Goal: Check status: Check status

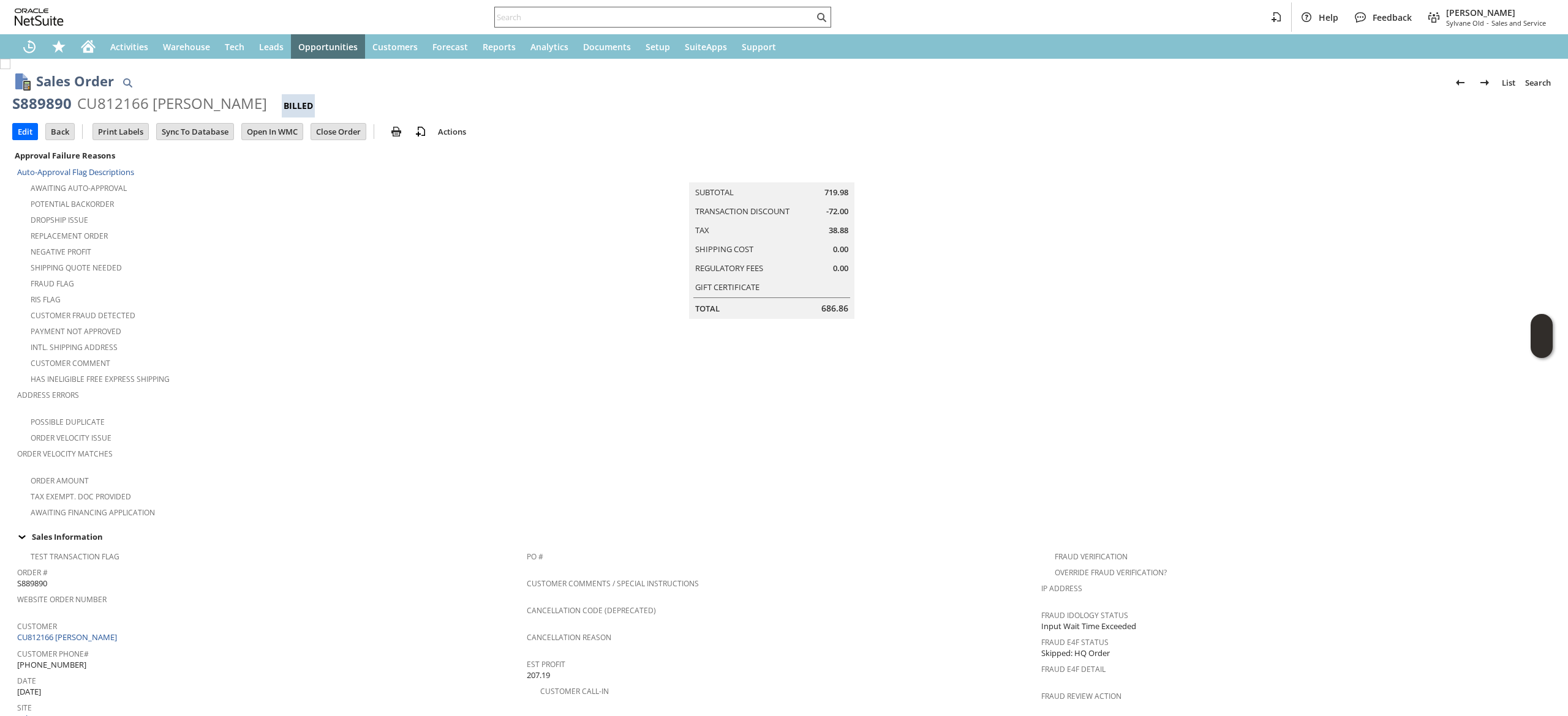
click at [523, 22] on input "text" at bounding box center [654, 17] width 319 height 14
paste input "7072454724"
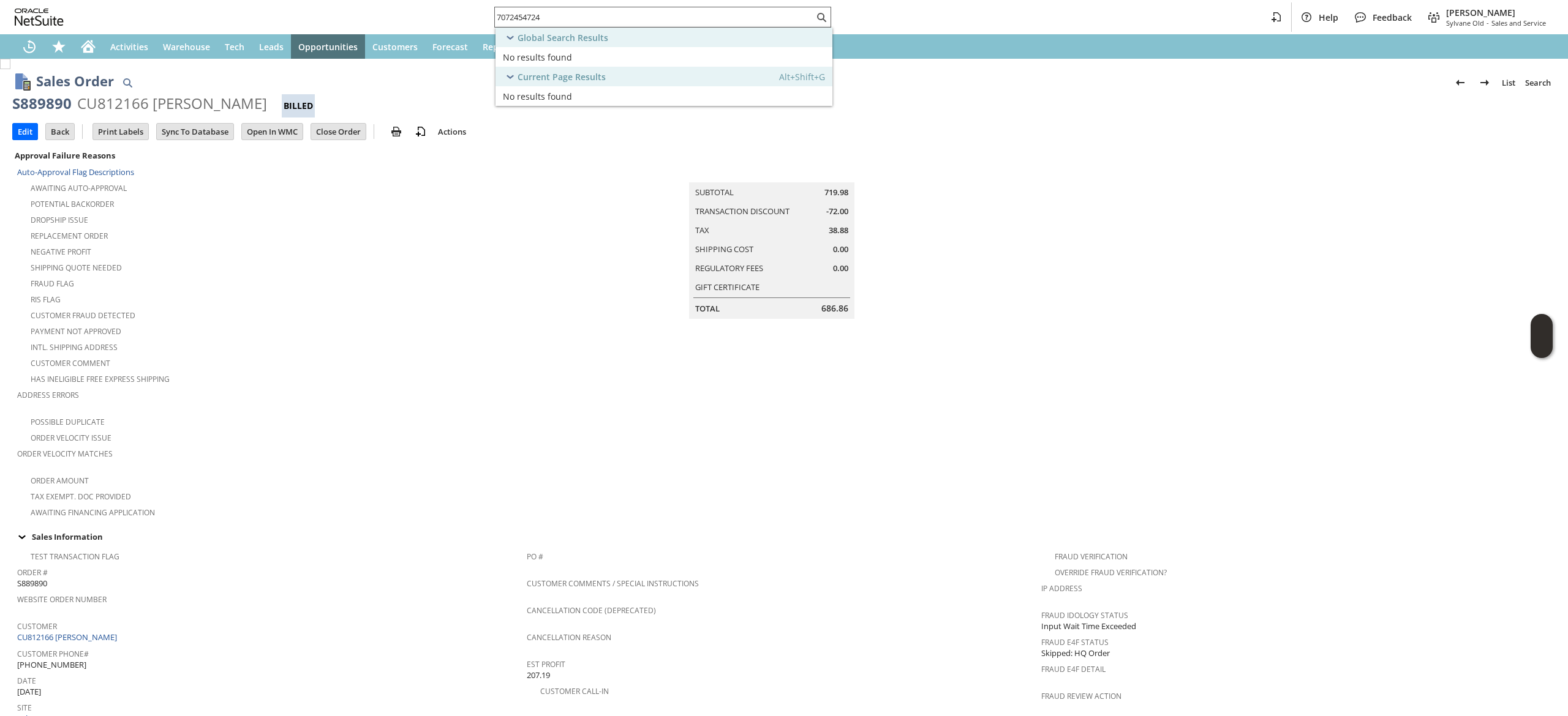
drag, startPoint x: 552, startPoint y: 2, endPoint x: 547, endPoint y: 9, distance: 8.6
click at [547, 9] on div "7072454724" at bounding box center [662, 17] width 337 height 21
click at [547, 10] on input "7072454724" at bounding box center [654, 17] width 319 height 14
click at [547, 10] on input "7072454724" at bounding box center [647, 17] width 304 height 14
paste input "CU1220687 [PERSON_NAME]"
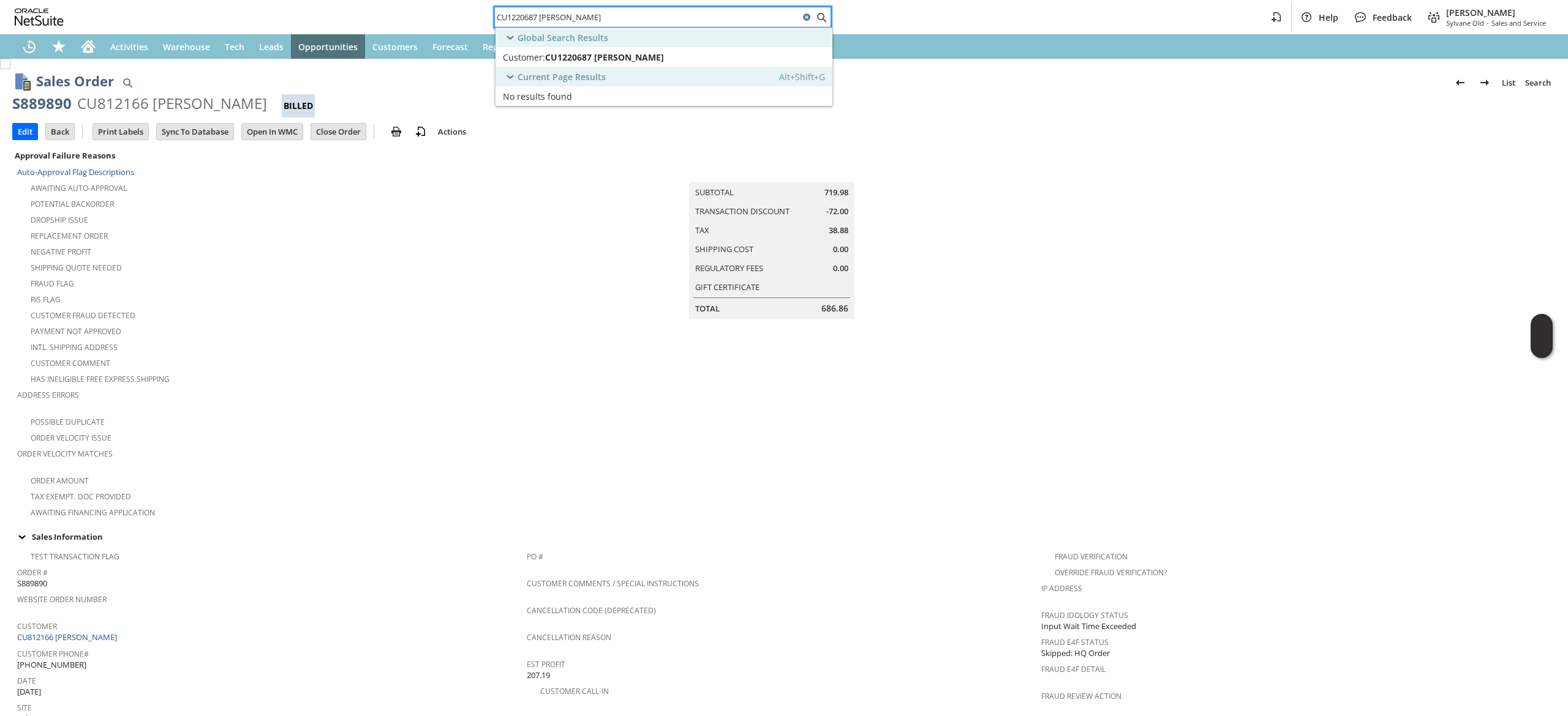
type input "CU1220687 [PERSON_NAME]"
click at [596, 56] on span "CU1220687 [PERSON_NAME]" at bounding box center [604, 57] width 118 height 12
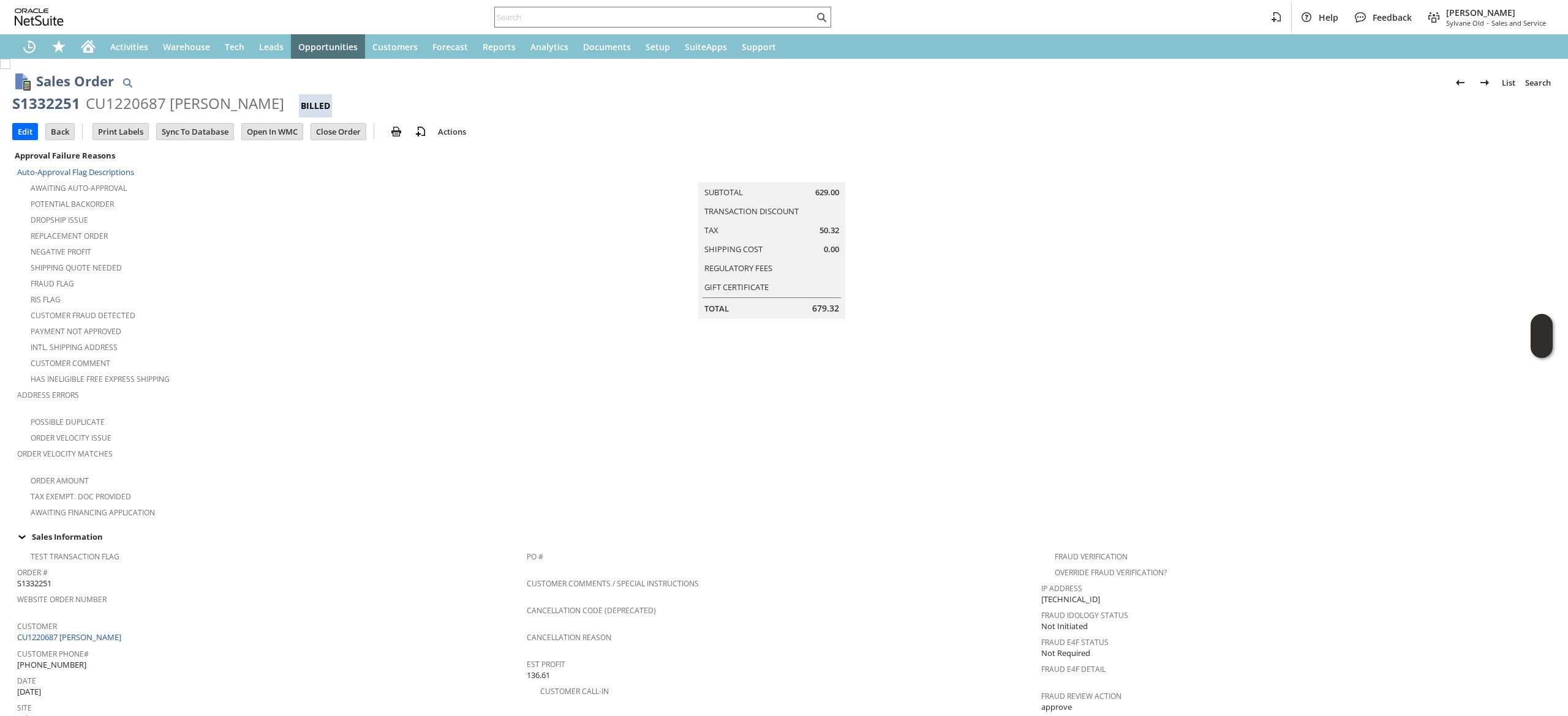
click at [1404, 302] on td at bounding box center [1298, 333] width 515 height 372
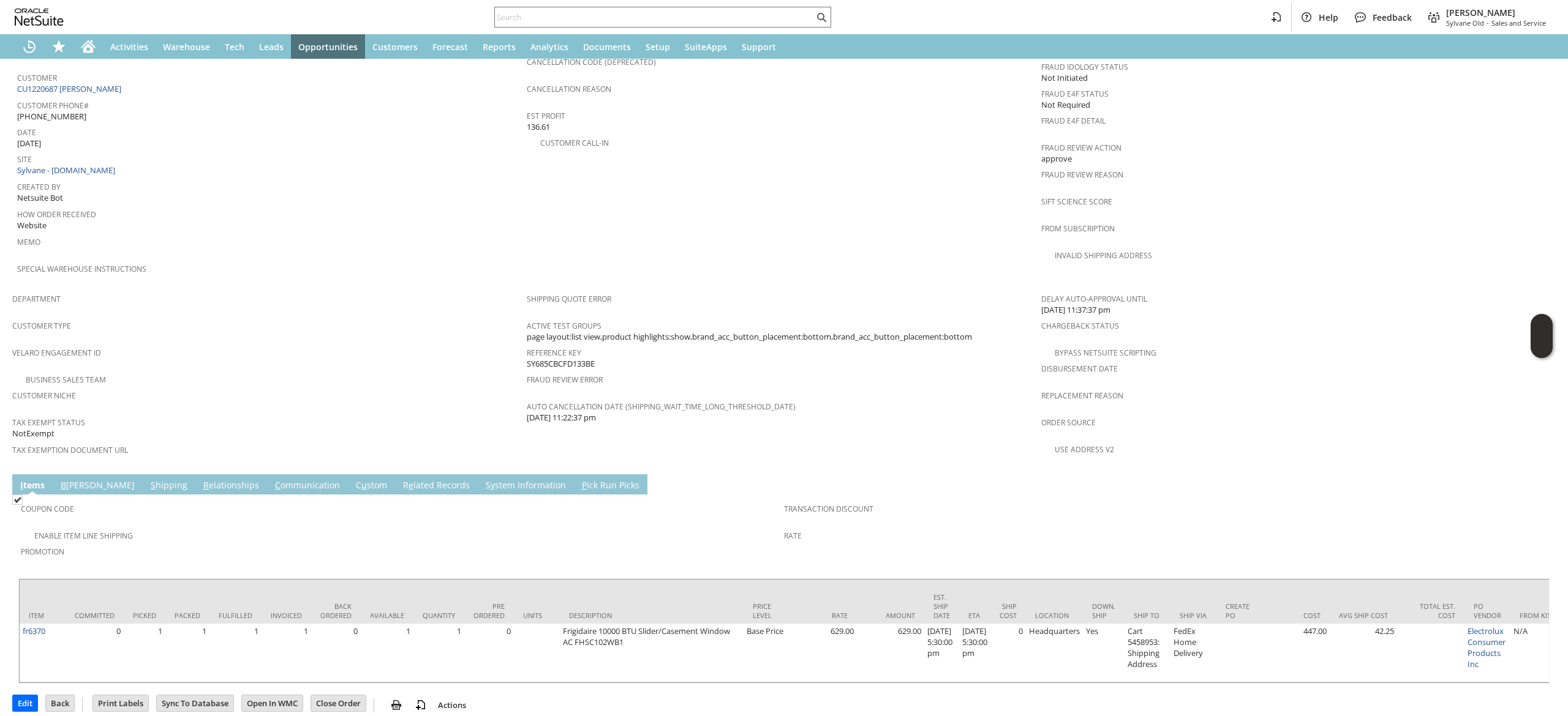
click at [111, 494] on td "Coupon Code Enable Item Line Shipping Promotion Transaction Discount Rate" at bounding box center [784, 533] width 1531 height 78
click at [147, 479] on link "S hipping" at bounding box center [169, 486] width 43 height 14
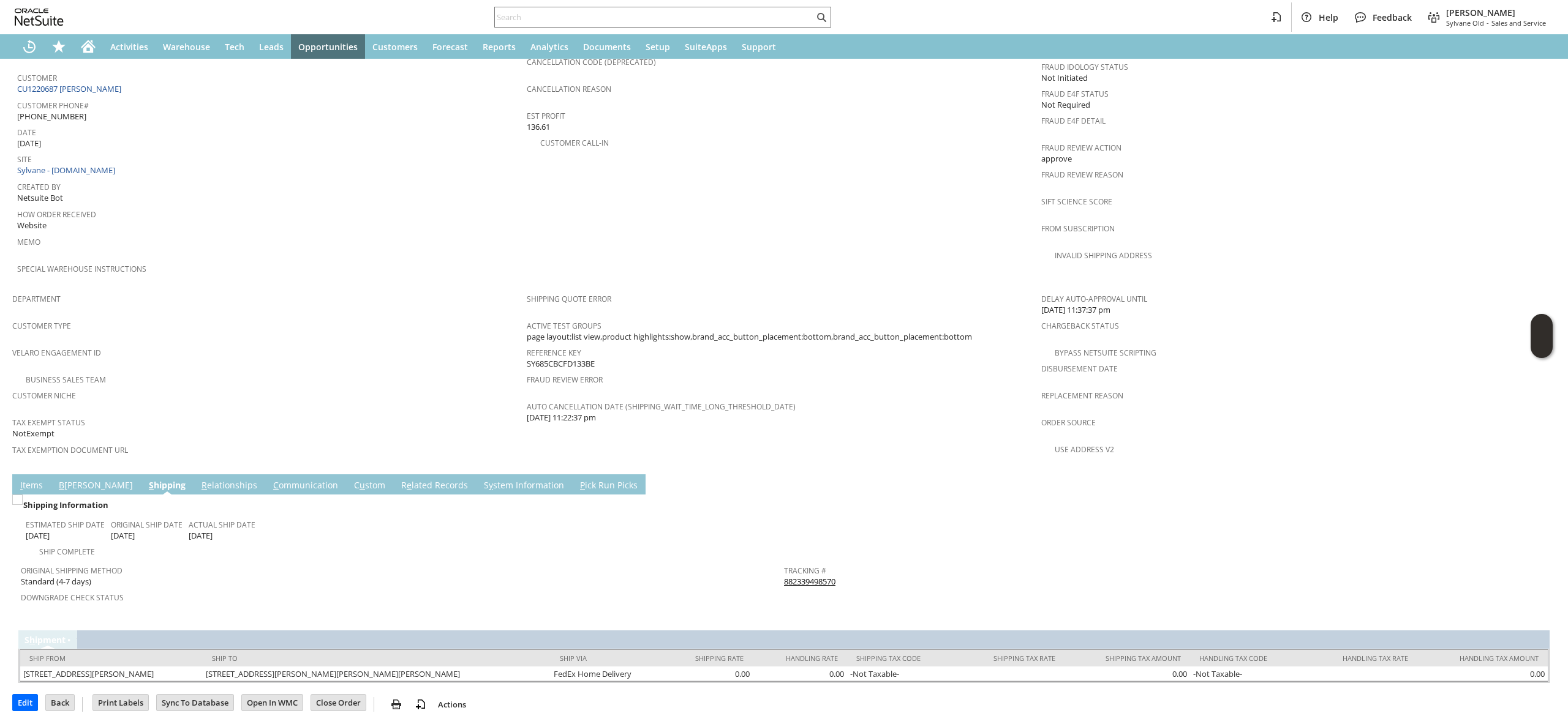
scroll to position [530, 0]
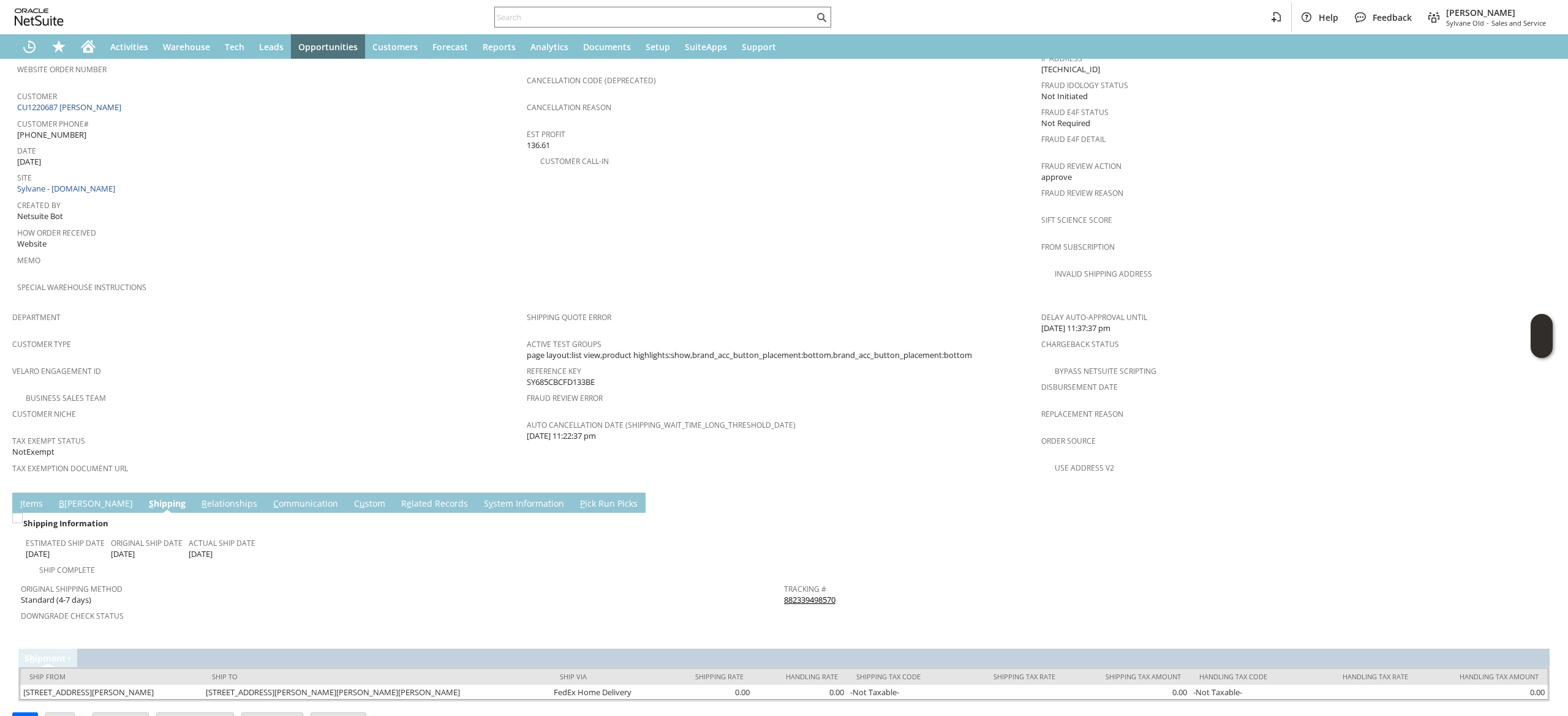
click at [956, 580] on div "Tracking # 882339498570" at bounding box center [1162, 593] width 757 height 26
copy tbody "882339498570 Return Tracking #"
click at [1433, 189] on div "Fraud Review Reason" at bounding box center [1295, 197] width 508 height 26
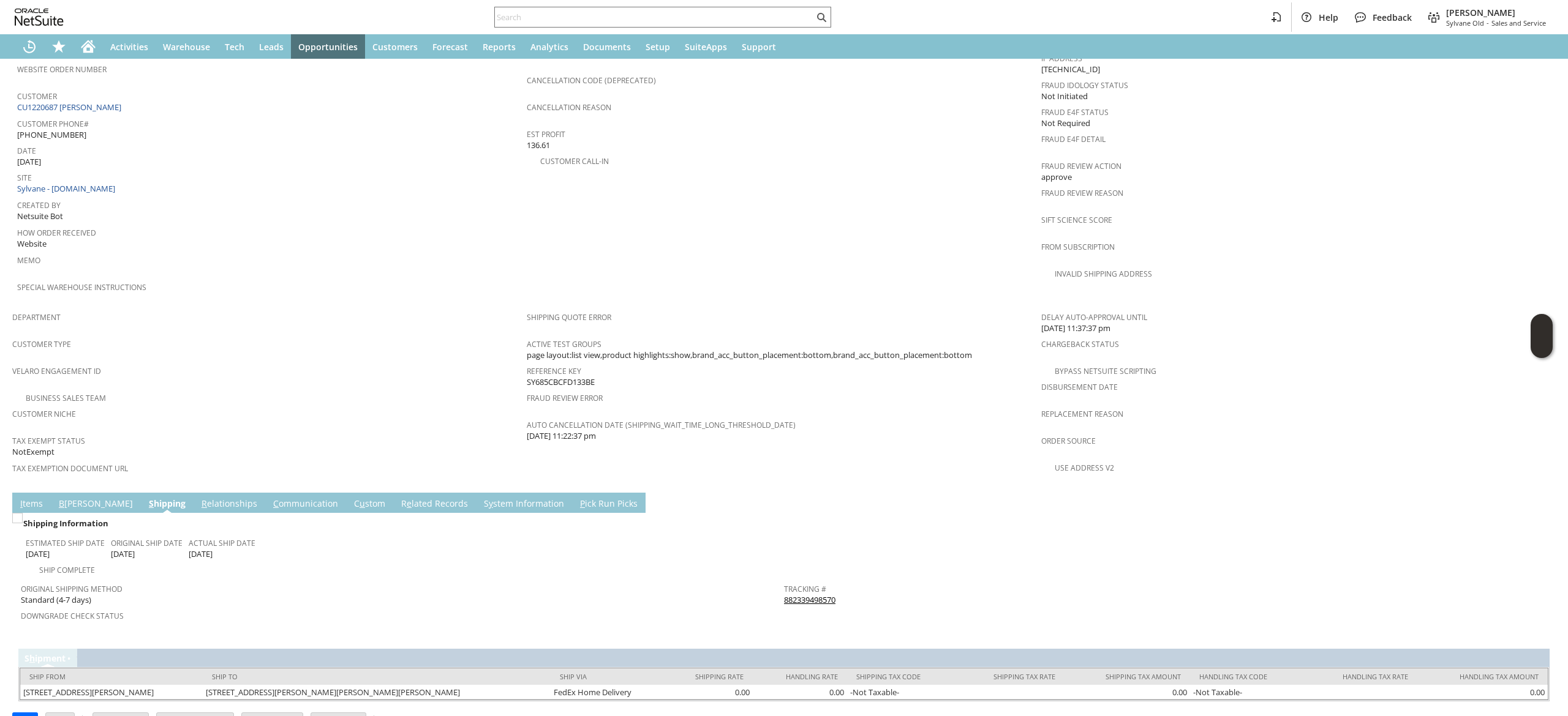
scroll to position [0, 0]
